Goal: Task Accomplishment & Management: Use online tool/utility

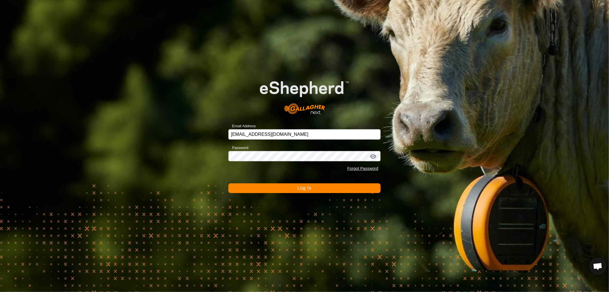
click at [229, 183] on button "Log In" at bounding box center [305, 188] width 152 height 10
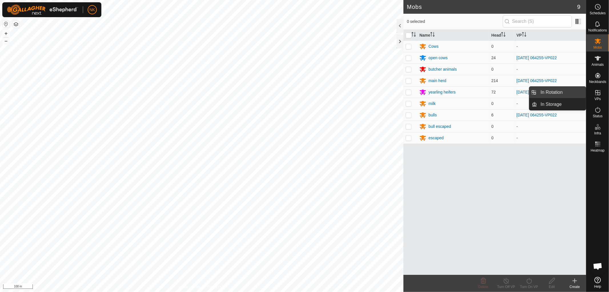
click at [556, 92] on link "In Rotation" at bounding box center [562, 92] width 49 height 11
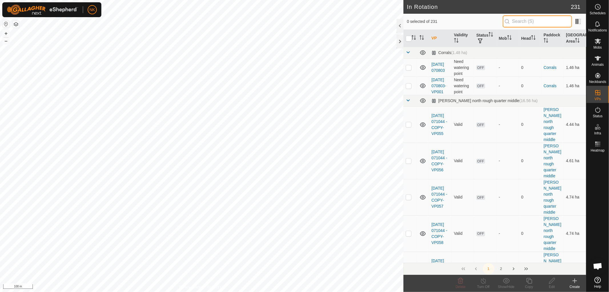
click at [516, 18] on input "text" at bounding box center [537, 21] width 69 height 12
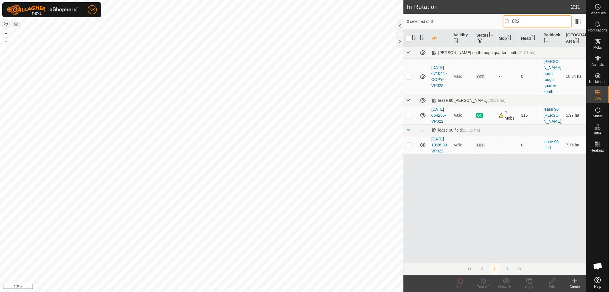
type input "022"
click at [410, 113] on p-checkbox at bounding box center [409, 115] width 6 height 5
checkbox input "true"
click at [528, 279] on icon at bounding box center [529, 280] width 7 height 7
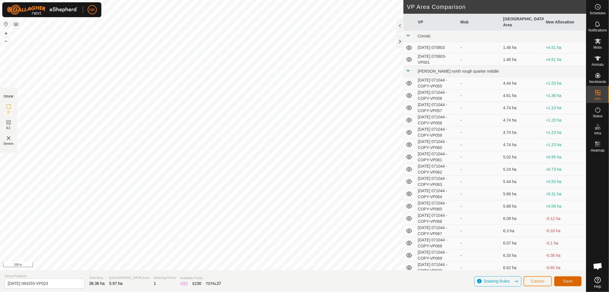
click at [569, 279] on span "Save" at bounding box center [568, 281] width 10 height 5
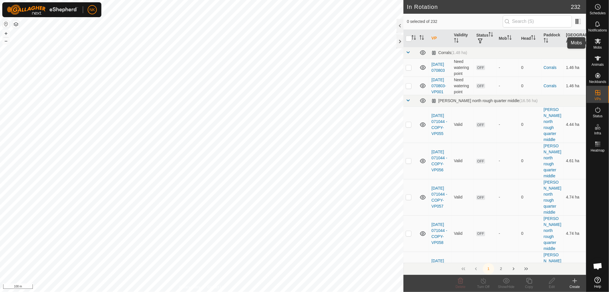
click at [599, 43] on icon at bounding box center [598, 41] width 7 height 7
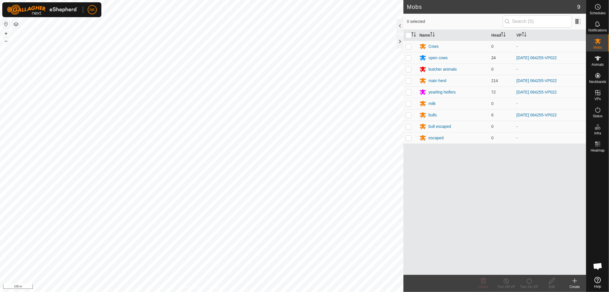
click at [407, 59] on p-checkbox at bounding box center [409, 57] width 6 height 5
checkbox input "true"
click at [407, 78] on p-checkbox at bounding box center [409, 80] width 6 height 5
checkbox input "true"
click at [409, 89] on td at bounding box center [411, 91] width 14 height 11
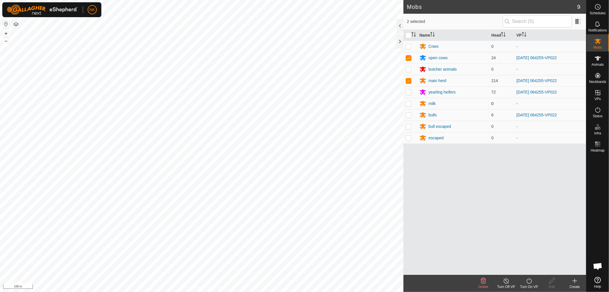
checkbox input "true"
click at [408, 116] on p-checkbox at bounding box center [409, 115] width 6 height 5
checkbox input "true"
click at [530, 279] on icon at bounding box center [529, 280] width 7 height 7
click at [527, 271] on link "Now" at bounding box center [546, 267] width 57 height 11
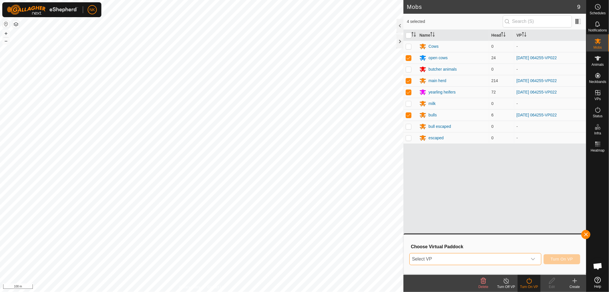
click at [524, 260] on span "Select VP" at bounding box center [469, 258] width 118 height 11
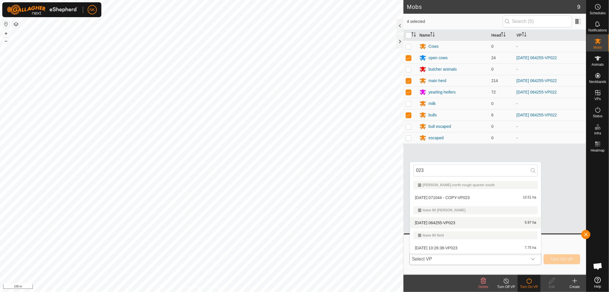
type input "023"
click at [457, 221] on li "[DATE] 064255-VP023 5.97 ha" at bounding box center [475, 222] width 131 height 11
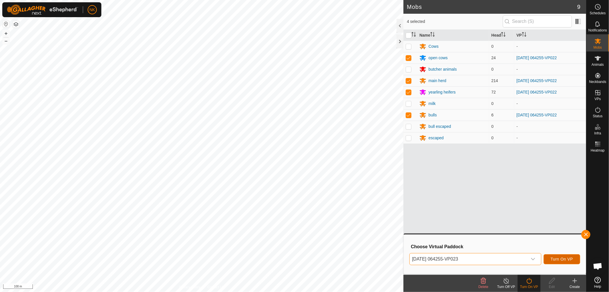
click at [561, 261] on span "Turn On VP" at bounding box center [562, 259] width 22 height 5
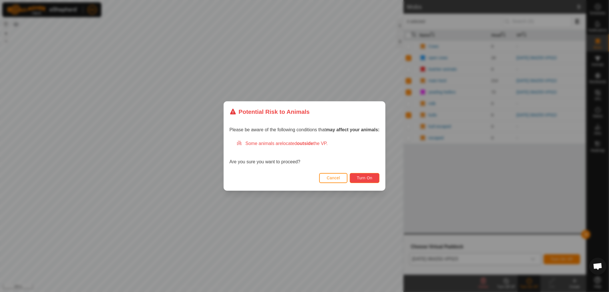
click at [361, 178] on span "Turn On" at bounding box center [364, 177] width 15 height 5
